Goal: Task Accomplishment & Management: Use online tool/utility

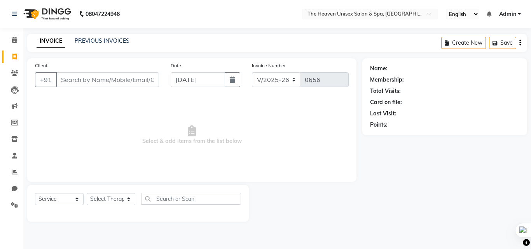
select select "8417"
select select "service"
click at [14, 35] on link "Calendar" at bounding box center [11, 40] width 19 height 13
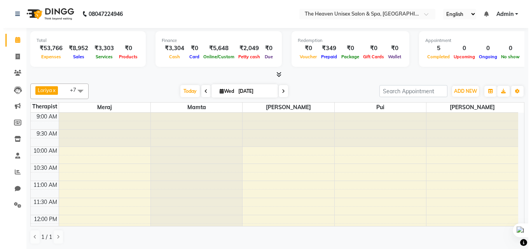
scroll to position [0, 0]
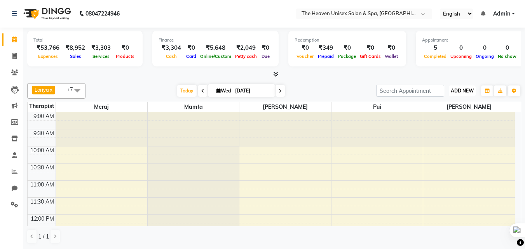
click at [462, 90] on span "ADD NEW" at bounding box center [462, 91] width 23 height 6
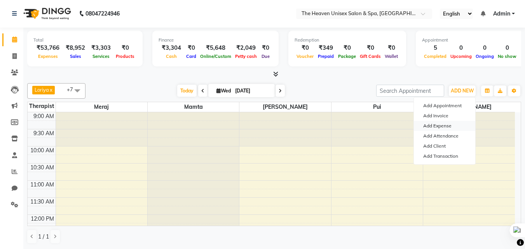
click at [443, 125] on link "Add Expense" at bounding box center [444, 126] width 61 height 10
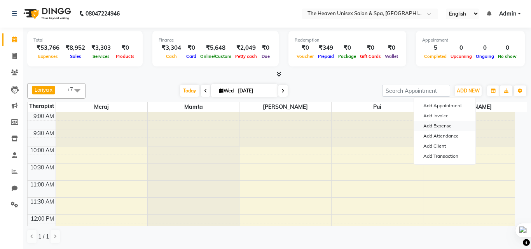
select select "1"
select select "7539"
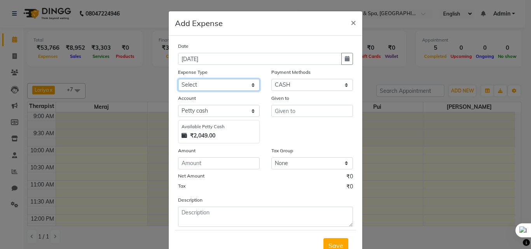
click at [231, 84] on select "Select Advance Salary Bank charges Car maintenance Cash transfer to bank Cash t…" at bounding box center [219, 85] width 82 height 12
select select "9"
click at [178, 79] on select "Select Advance Salary Bank charges Car maintenance Cash transfer to bank Cash t…" at bounding box center [219, 85] width 82 height 12
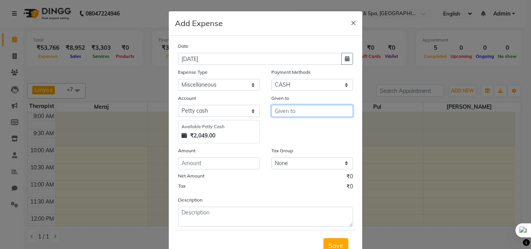
click at [330, 113] on input "text" at bounding box center [312, 111] width 82 height 12
type input "HRS House"
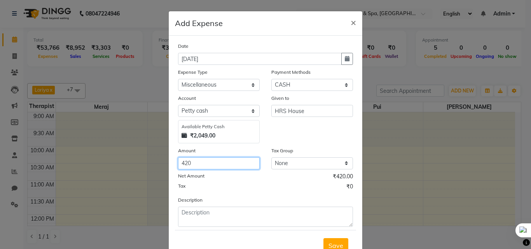
type input "420"
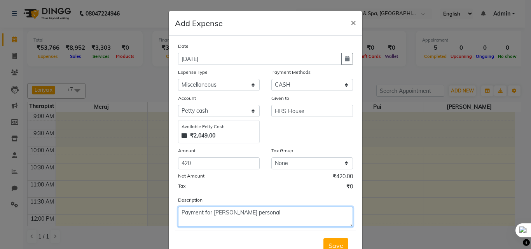
type textarea "Payment for [PERSON_NAME] personal"
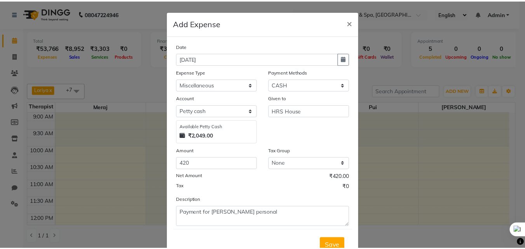
scroll to position [4, 0]
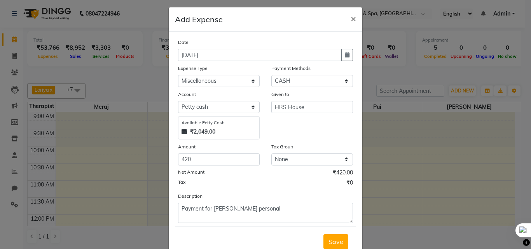
click at [324, 235] on button "Save" at bounding box center [336, 242] width 25 height 15
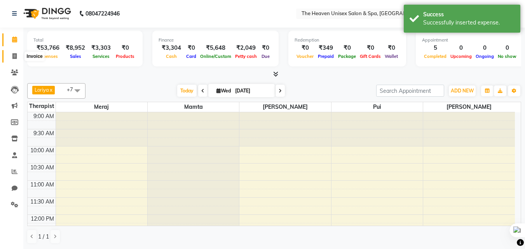
click at [15, 58] on icon at bounding box center [14, 56] width 4 height 6
select select "8417"
select select "service"
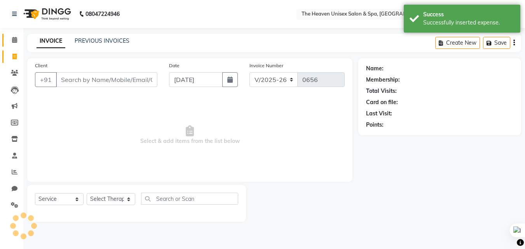
click at [14, 42] on icon at bounding box center [14, 40] width 5 height 6
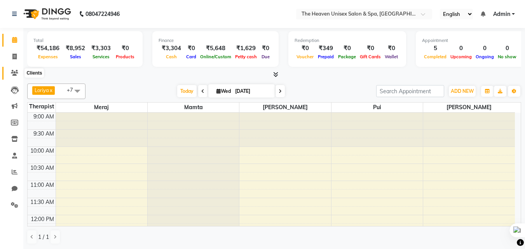
click at [16, 72] on icon at bounding box center [14, 73] width 7 height 6
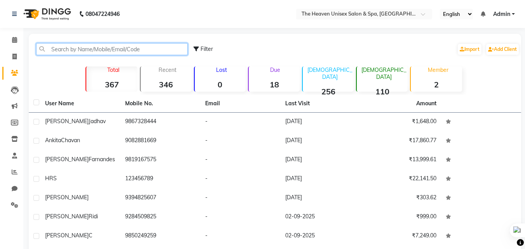
click at [75, 46] on input "text" at bounding box center [112, 49] width 152 height 12
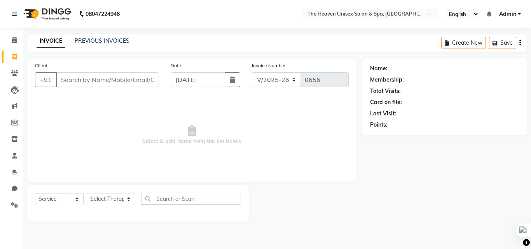
select select "8417"
select select "service"
